Goal: Task Accomplishment & Management: Complete application form

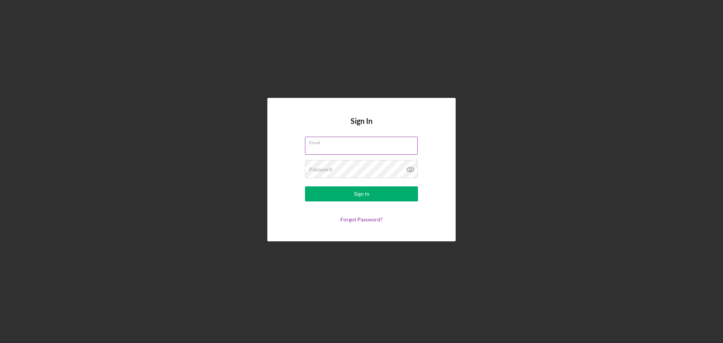
click at [361, 148] on input "Email" at bounding box center [361, 146] width 113 height 18
type input "[EMAIL_ADDRESS][DOMAIN_NAME]"
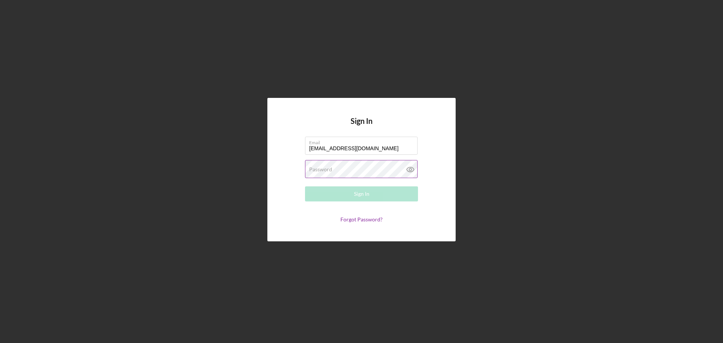
click at [330, 168] on label "Password" at bounding box center [320, 169] width 23 height 6
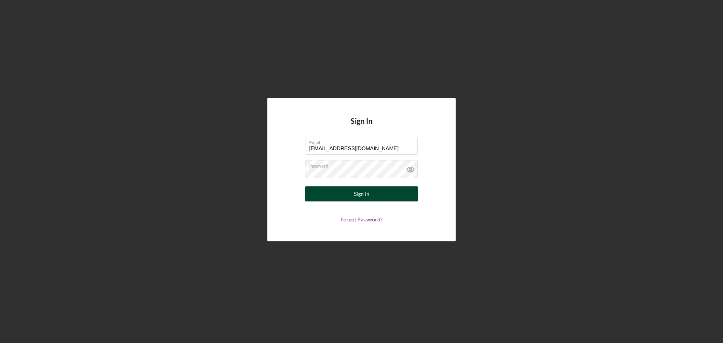
click at [357, 195] on div "Sign In" at bounding box center [361, 193] width 15 height 15
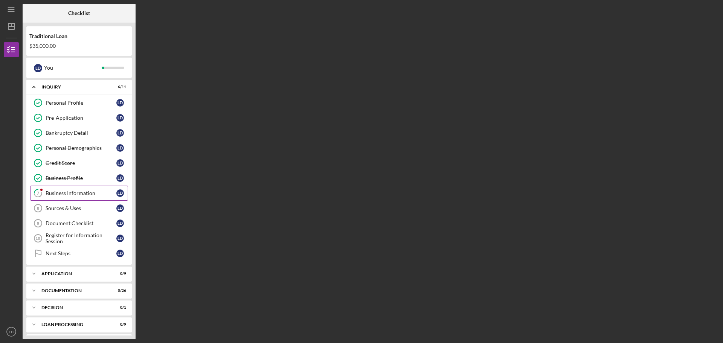
click at [79, 192] on div "Business Information" at bounding box center [81, 193] width 71 height 6
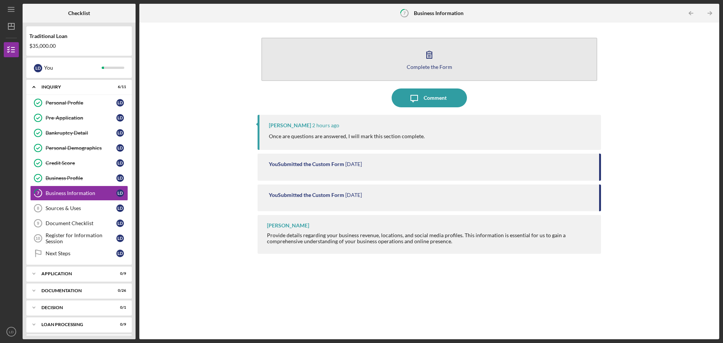
click at [431, 65] on div "Complete the Form" at bounding box center [430, 67] width 46 height 6
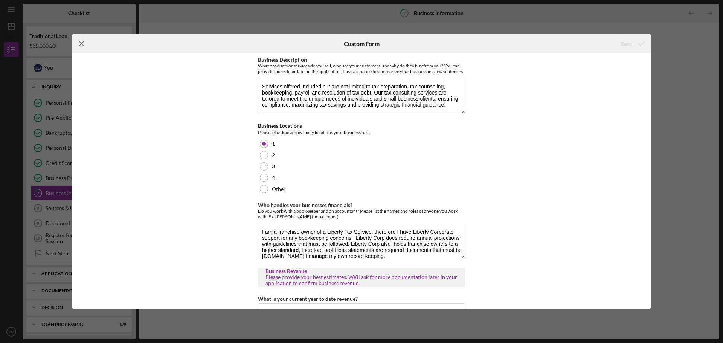
click at [79, 43] on icon "Icon/Menu Close" at bounding box center [81, 43] width 19 height 19
